Goal: Task Accomplishment & Management: Use online tool/utility

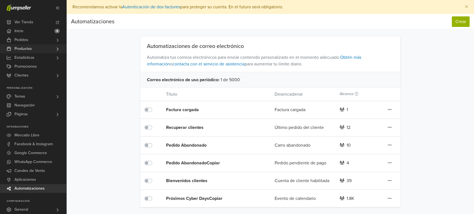
click at [25, 48] on span "Productos" at bounding box center [22, 48] width 17 height 9
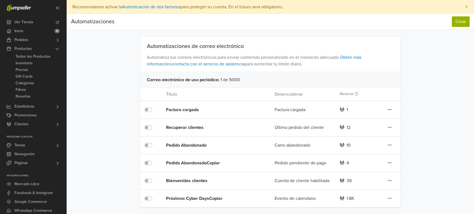
click at [415, 129] on div "Automatizaciones de correo electrónico Automatiza tus correos electrónicos para…" at bounding box center [270, 121] width 316 height 171
click at [461, 25] on button "Crear" at bounding box center [461, 21] width 18 height 11
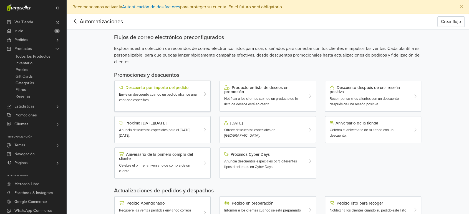
click at [196, 100] on div "Envíe un descuento cuando un pedido alcance una cantidad específica." at bounding box center [158, 97] width 79 height 11
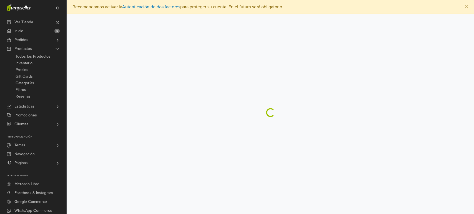
click at [196, 100] on main "× Recomendamos activar la Autenticación de dos factores para proteger su cuenta…" at bounding box center [270, 58] width 407 height 117
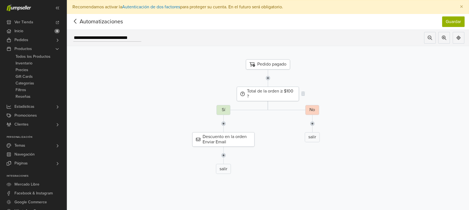
click at [285, 94] on div "Total de la orden ≥ $100 ?" at bounding box center [268, 94] width 62 height 14
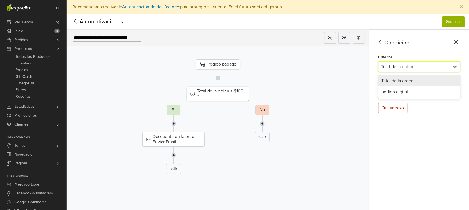
click at [412, 70] on div "Total de la orden" at bounding box center [413, 67] width 71 height 10
click at [424, 63] on div at bounding box center [414, 67] width 66 height 8
click at [226, 60] on div "Pedido pagado" at bounding box center [218, 64] width 44 height 10
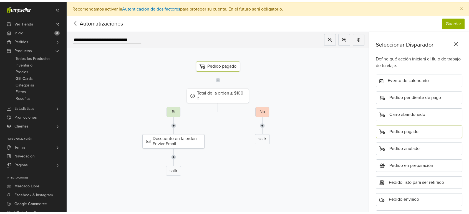
scroll to position [28, 0]
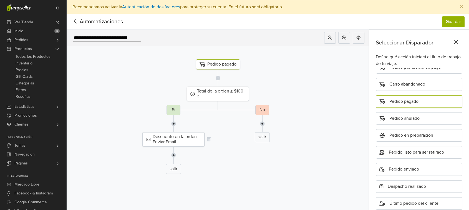
click at [174, 138] on div "Descuento en la orden Enviar Email" at bounding box center [173, 139] width 62 height 14
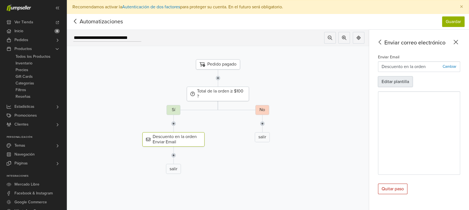
click at [407, 79] on button "Editar plantilla" at bounding box center [395, 81] width 35 height 11
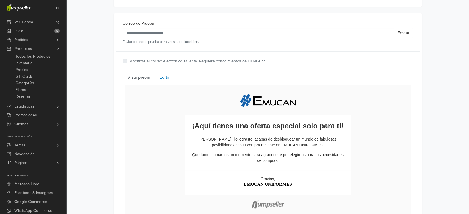
scroll to position [202, 0]
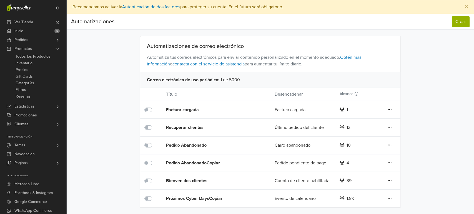
click at [271, 212] on div "Preferencias Suscripción Salir × Recomendamos activar la Autenticación de dos f…" at bounding box center [270, 107] width 407 height 214
click at [36, 44] on link "Pedidos" at bounding box center [33, 40] width 66 height 9
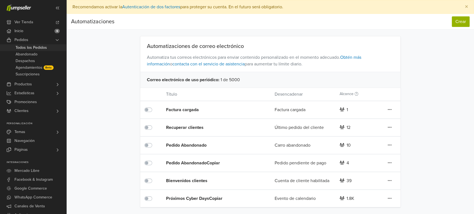
click at [37, 47] on span "Todos los Pedidos" at bounding box center [31, 47] width 31 height 7
